Goal: Check status: Check status

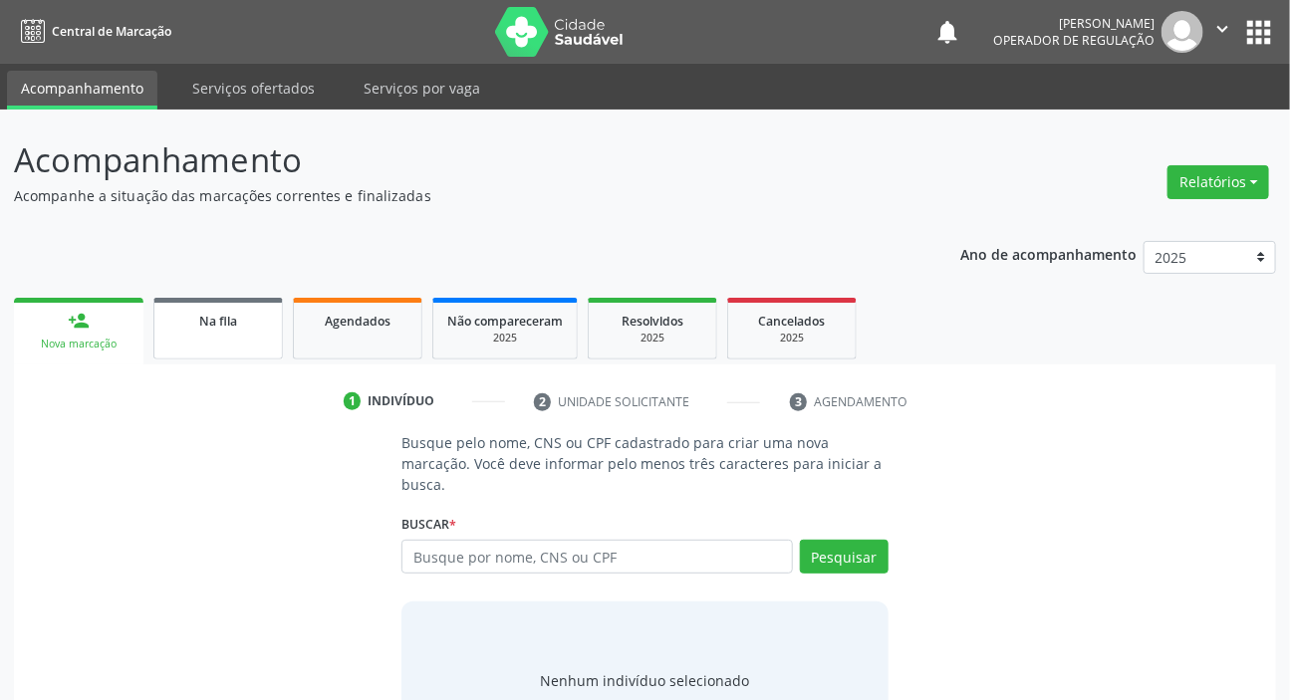
click at [206, 319] on span "Na fila" at bounding box center [218, 321] width 38 height 17
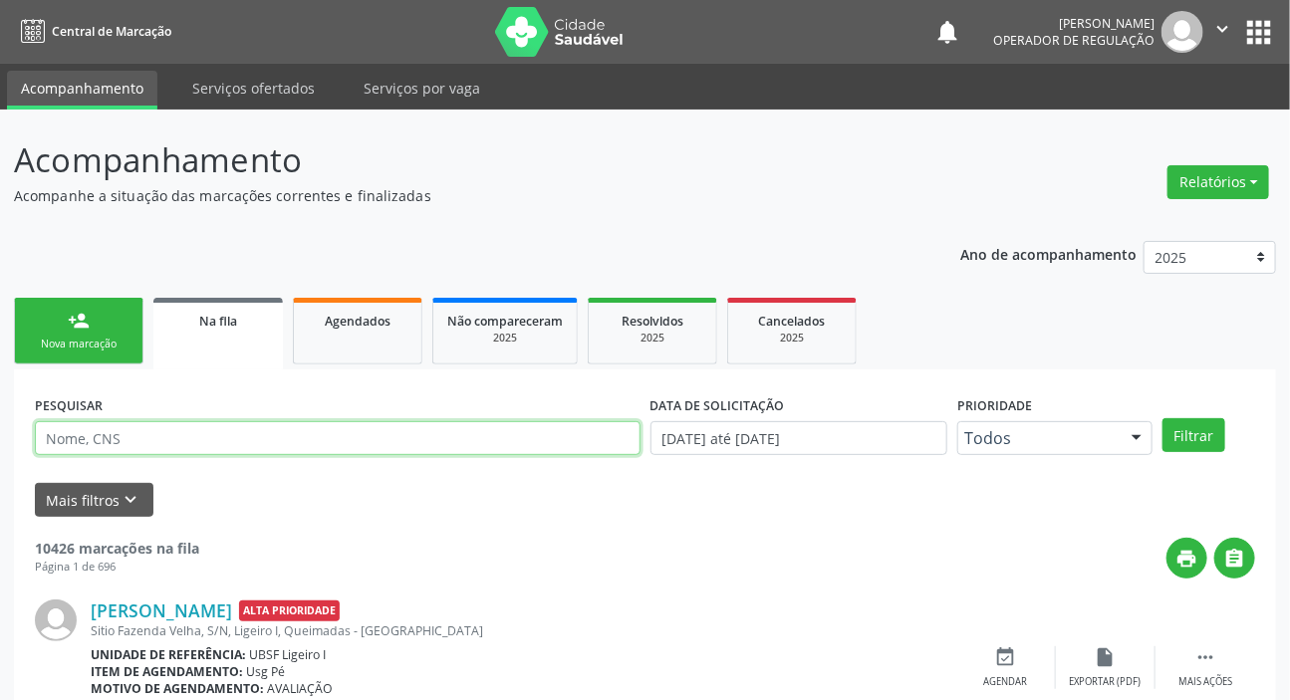
click at [346, 432] on input "text" at bounding box center [338, 438] width 606 height 34
paste input "707 0088 8485 2430"
type input "707 0088 8485 2430"
click at [1163, 418] on button "Filtrar" at bounding box center [1194, 435] width 63 height 34
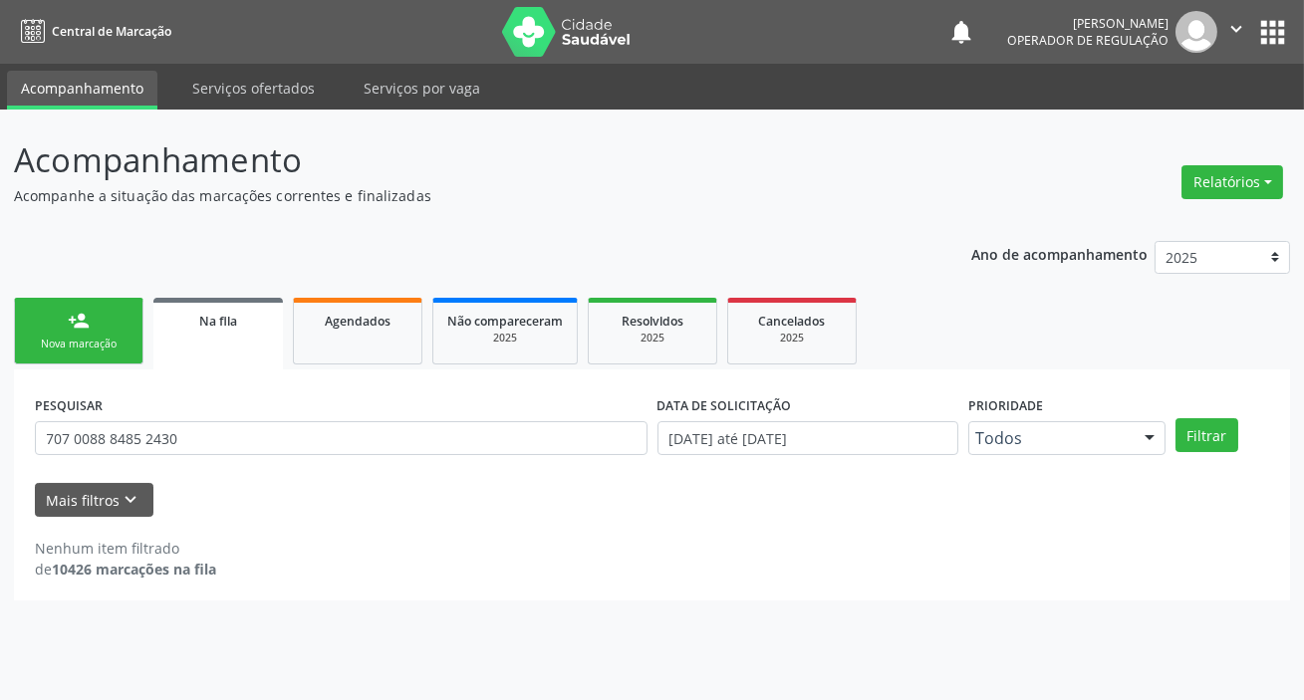
click at [422, 330] on ul "person_add Nova marcação Na fila Agendados Não compareceram 2025 Resolvidos 202…" at bounding box center [652, 331] width 1276 height 77
click at [399, 338] on link "Agendados" at bounding box center [358, 331] width 130 height 67
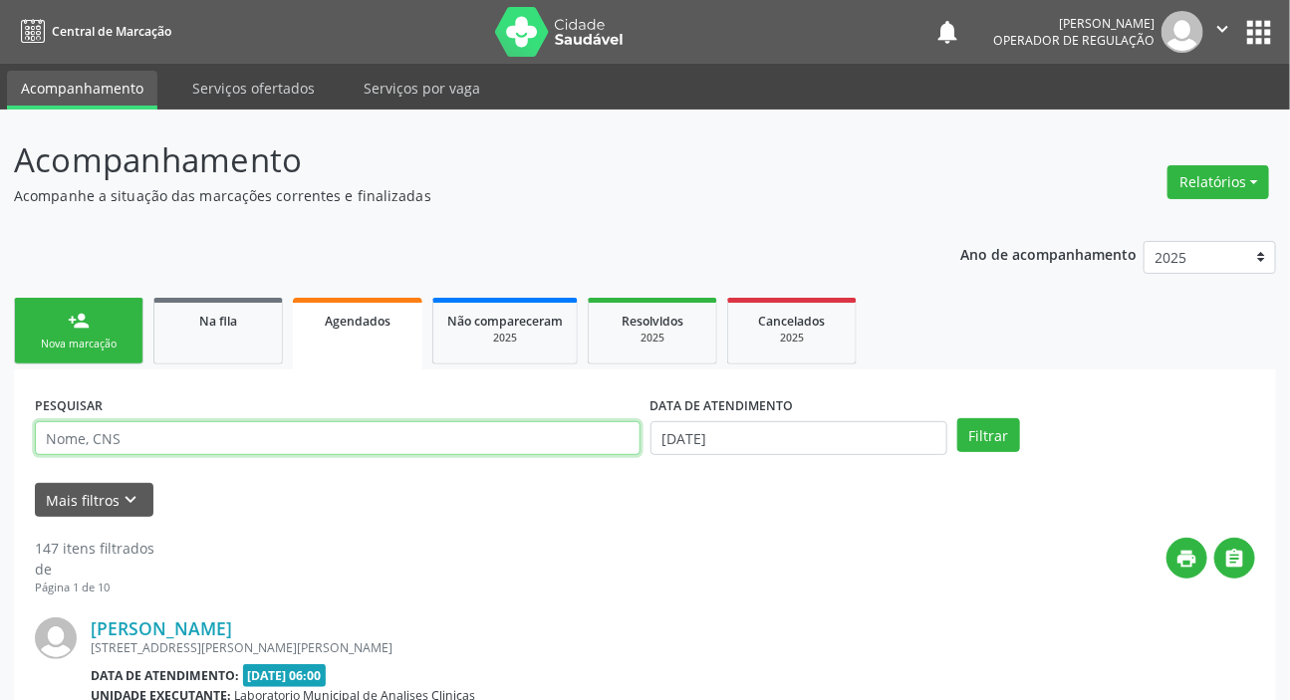
click at [369, 450] on input "text" at bounding box center [338, 438] width 606 height 34
paste input "707 0088 8485 2430"
type input "707 0088 8485 2430"
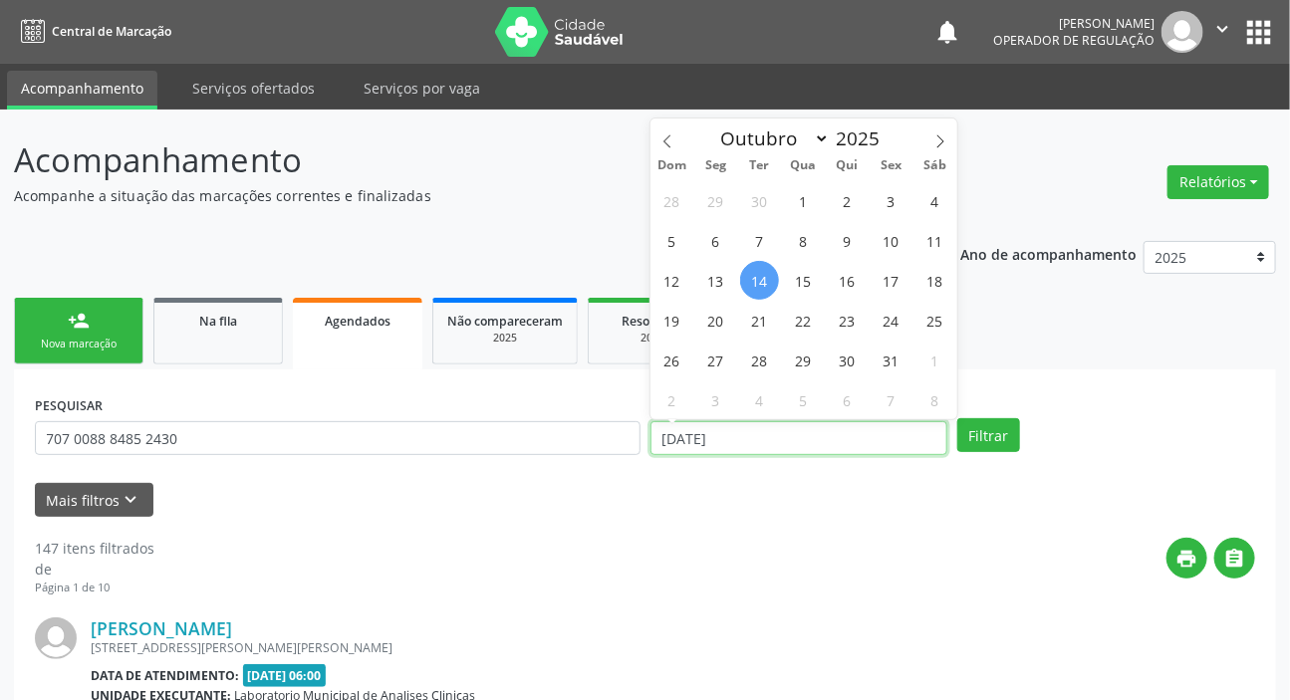
click at [777, 445] on input "[DATE]" at bounding box center [800, 438] width 298 height 34
click at [982, 422] on button "Filtrar" at bounding box center [988, 435] width 63 height 34
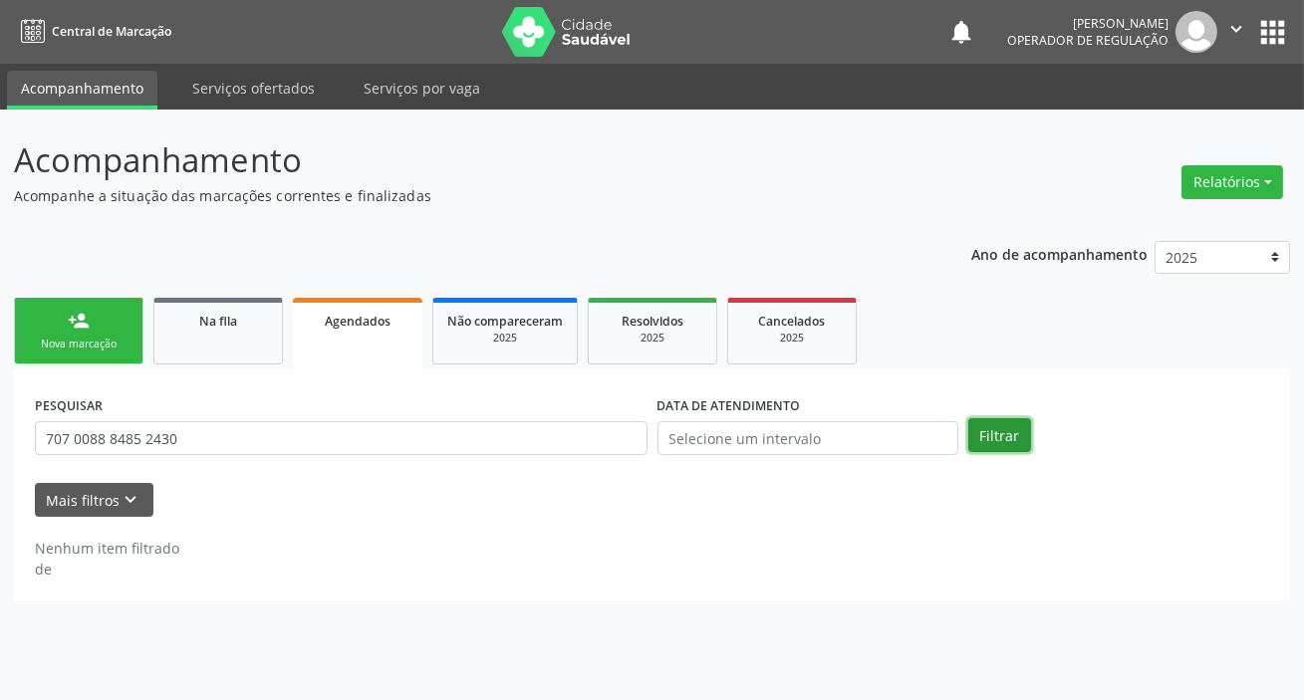
click at [982, 422] on button "Filtrar" at bounding box center [999, 435] width 63 height 34
drag, startPoint x: 1274, startPoint y: 25, endPoint x: 1247, endPoint y: 52, distance: 38.0
click at [1278, 26] on button "apps" at bounding box center [1272, 32] width 35 height 35
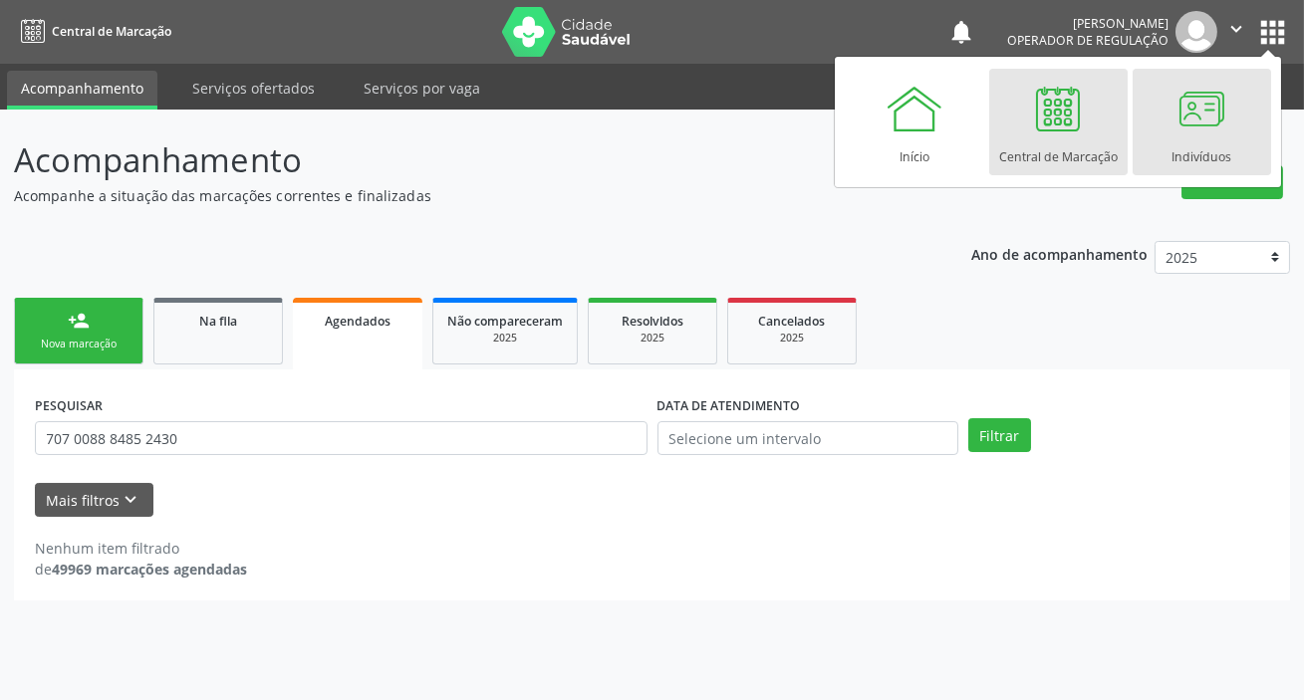
click at [1151, 154] on link "Indivíduos" at bounding box center [1202, 122] width 138 height 107
